Goal: Information Seeking & Learning: Learn about a topic

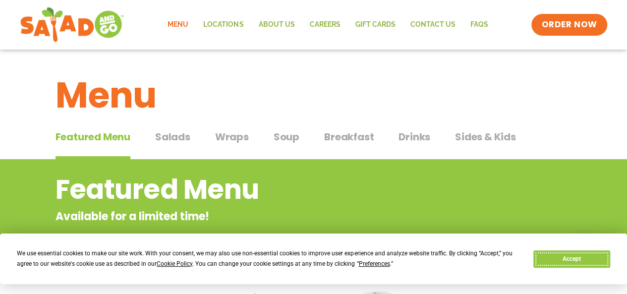
click at [552, 259] on button "Accept" at bounding box center [571, 258] width 76 height 17
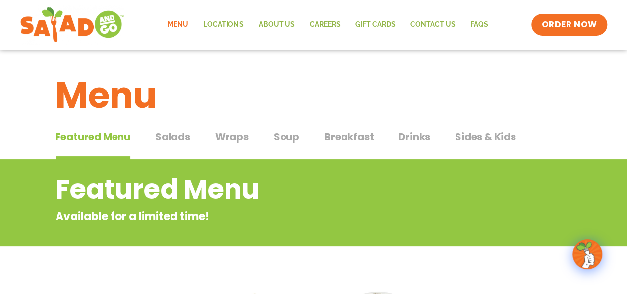
click at [430, 137] on div "Featured Menu Featured Menu Salads Salads Wraps Wraps Soup Soup Breakfast Break…" at bounding box center [314, 143] width 516 height 34
click at [424, 137] on span "Drinks" at bounding box center [415, 136] width 32 height 15
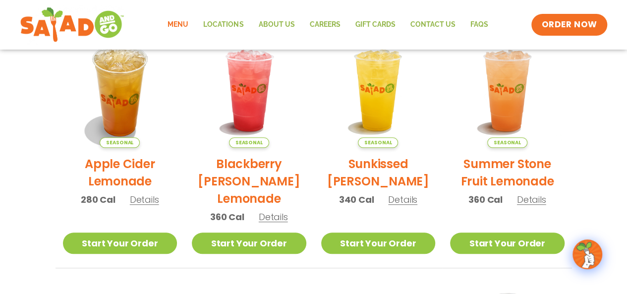
scroll to position [248, 0]
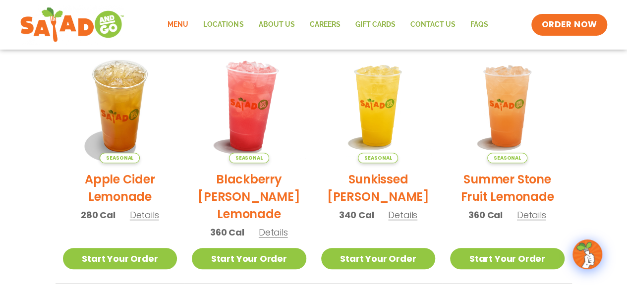
click at [264, 119] on img at bounding box center [249, 106] width 134 height 134
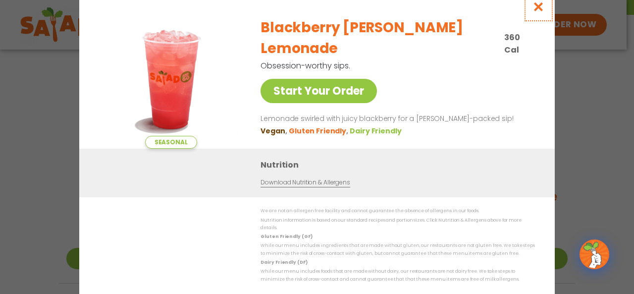
click at [537, 9] on icon "Close modal" at bounding box center [539, 6] width 12 height 10
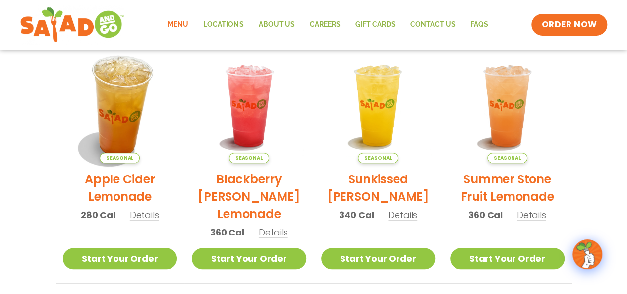
click at [129, 113] on img at bounding box center [120, 106] width 134 height 134
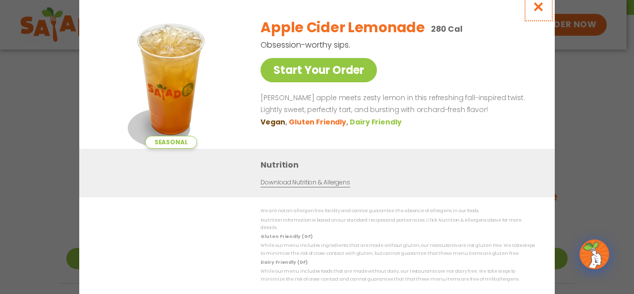
click at [539, 12] on icon "Close modal" at bounding box center [539, 6] width 12 height 10
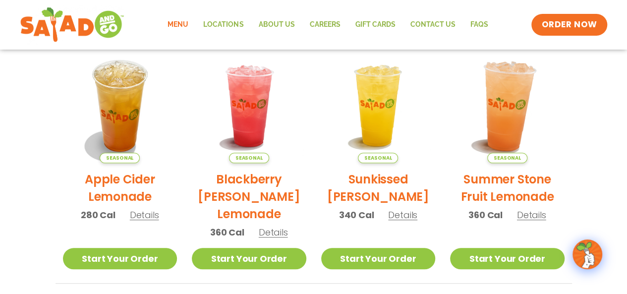
click at [515, 125] on img at bounding box center [507, 106] width 134 height 134
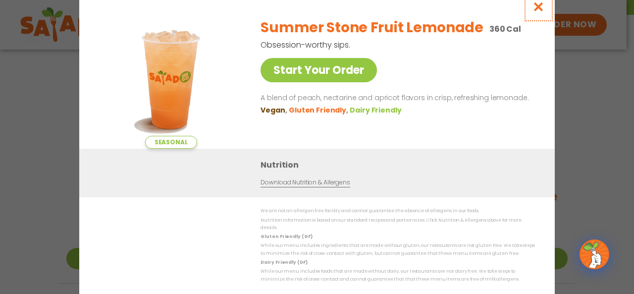
click at [533, 10] on icon "Close modal" at bounding box center [539, 6] width 12 height 10
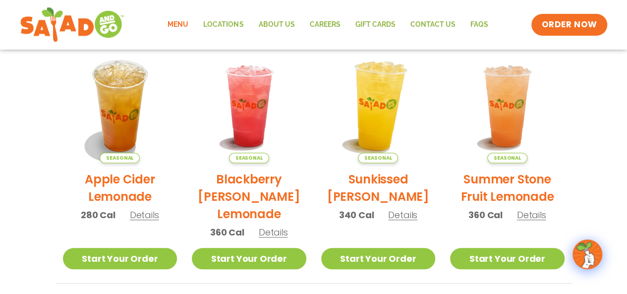
click at [396, 109] on img at bounding box center [378, 106] width 134 height 134
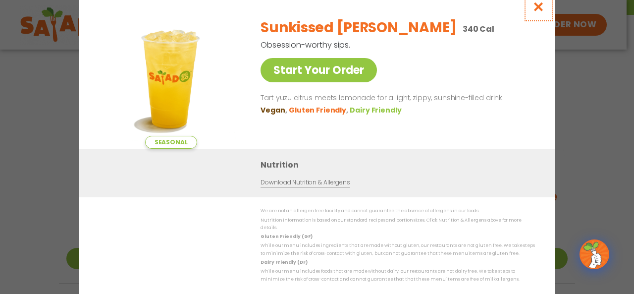
click at [547, 10] on button "Close modal" at bounding box center [539, 6] width 32 height 33
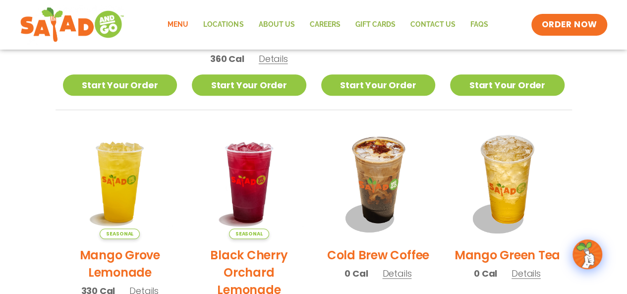
scroll to position [297, 0]
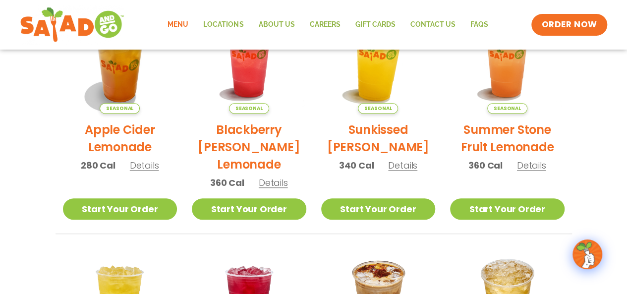
click at [383, 75] on img at bounding box center [378, 56] width 134 height 134
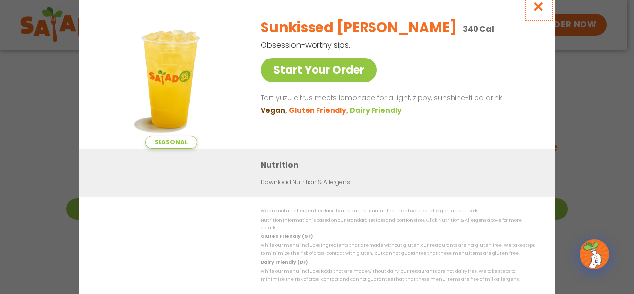
click at [543, 18] on button "Close modal" at bounding box center [539, 6] width 32 height 33
